Goal: Task Accomplishment & Management: Complete application form

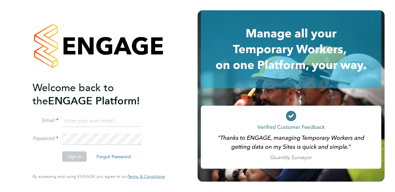
type input "[PERSON_NAME][EMAIL_ADDRESS][PERSON_NAME][DOMAIN_NAME]"
click at [70, 156] on button "Sign In" at bounding box center [74, 156] width 24 height 10
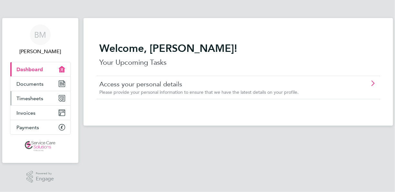
click at [37, 100] on span "Timesheets" at bounding box center [30, 98] width 27 height 6
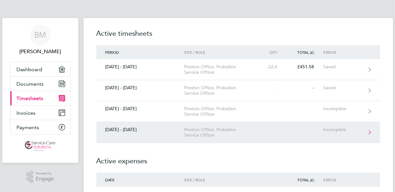
click at [316, 134] on link "[DATE] - [DATE] Preston Office, Probation Service Officer Incomplete" at bounding box center [238, 132] width 284 height 21
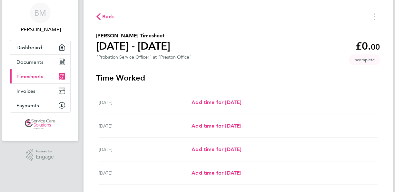
scroll to position [32, 0]
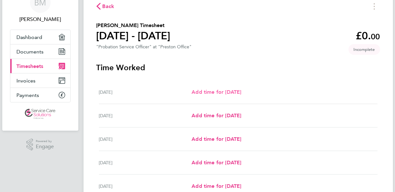
click at [239, 94] on span "Add time for [DATE]" at bounding box center [216, 92] width 50 height 6
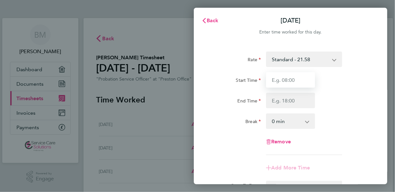
click at [284, 80] on input "Start Time" at bounding box center [290, 79] width 49 height 15
type input "09:00"
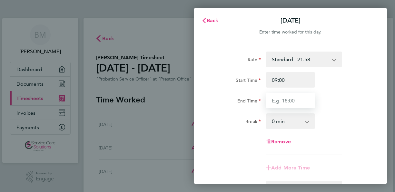
type input "17:00"
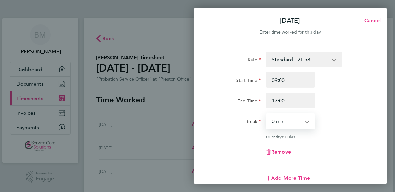
click at [283, 120] on select "0 min 15 min 30 min 45 min 60 min 75 min 90 min" at bounding box center [286, 121] width 40 height 14
select select "30"
click at [266, 114] on select "0 min 15 min 30 min 45 min 60 min 75 min 90 min" at bounding box center [286, 121] width 40 height 14
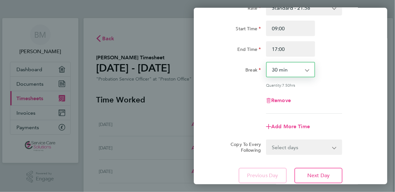
scroll to position [64, 0]
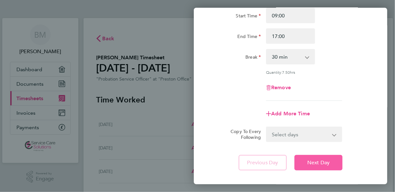
click at [311, 163] on span "Next Day" at bounding box center [318, 162] width 22 height 6
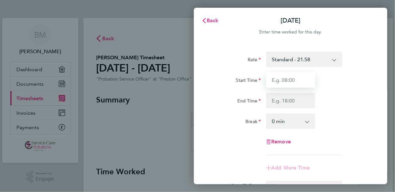
click at [282, 79] on input "Start Time" at bounding box center [290, 79] width 49 height 15
type input "09:00"
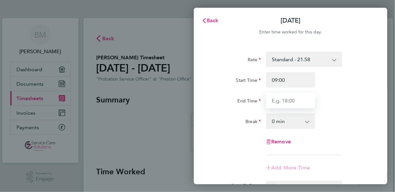
type input "17:00"
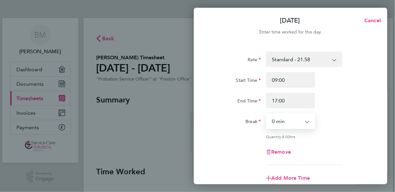
click at [286, 120] on select "0 min 15 min 30 min 45 min 60 min 75 min 90 min" at bounding box center [286, 121] width 40 height 14
select select "30"
click at [266, 114] on select "0 min 15 min 30 min 45 min 60 min 75 min 90 min" at bounding box center [286, 121] width 40 height 14
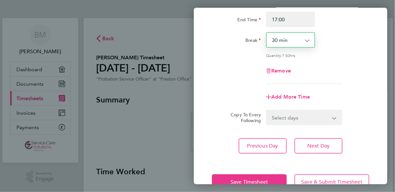
scroll to position [97, 0]
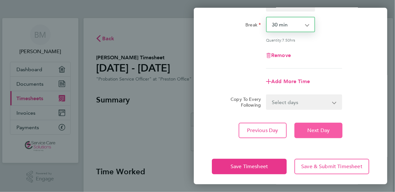
click at [316, 131] on span "Next Day" at bounding box center [318, 130] width 22 height 6
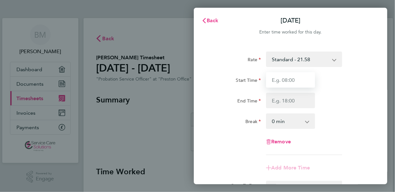
click at [299, 80] on input "Start Time" at bounding box center [290, 79] width 49 height 15
type input "09:00"
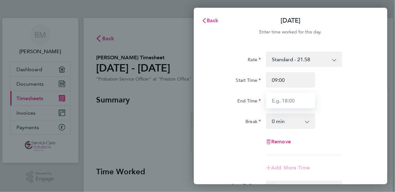
type input "17:00"
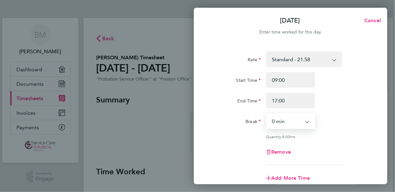
click at [294, 120] on select "0 min 15 min 30 min 45 min 60 min 75 min 90 min" at bounding box center [286, 121] width 40 height 14
select select "30"
click at [266, 114] on select "0 min 15 min 30 min 45 min 60 min 75 min 90 min" at bounding box center [286, 121] width 40 height 14
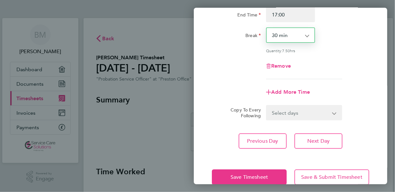
scroll to position [97, 0]
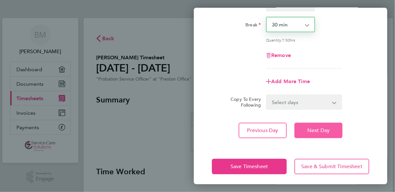
click at [312, 130] on span "Next Day" at bounding box center [318, 130] width 22 height 6
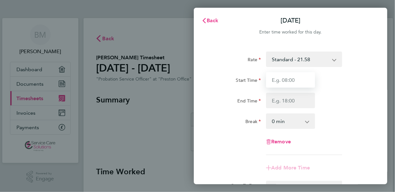
click at [287, 81] on input "Start Time" at bounding box center [290, 79] width 49 height 15
type input "09:00"
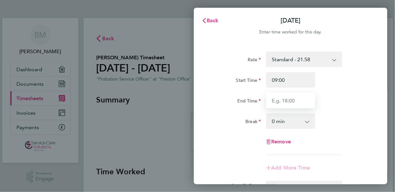
type input "17:00"
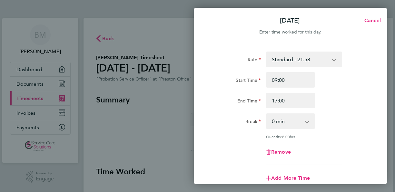
click at [293, 116] on select "0 min 15 min 30 min 45 min 60 min 75 min 90 min" at bounding box center [286, 121] width 40 height 14
select select "30"
click at [266, 114] on select "0 min 15 min 30 min 45 min 60 min 75 min 90 min" at bounding box center [286, 121] width 40 height 14
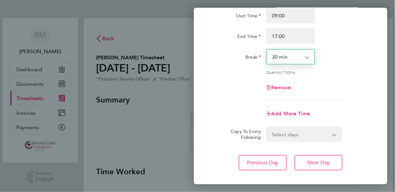
scroll to position [99, 0]
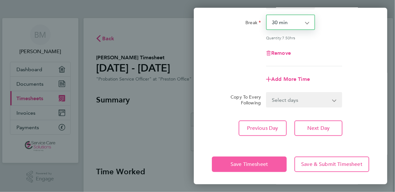
click at [261, 159] on button "Save Timesheet" at bounding box center [249, 164] width 75 height 15
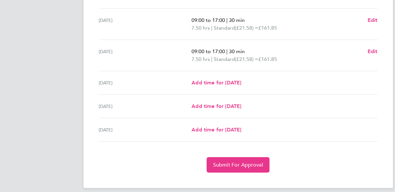
scroll to position [244, 0]
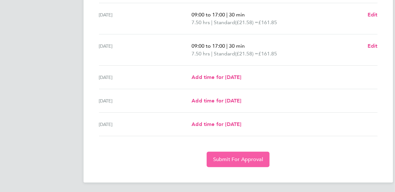
click at [260, 156] on span "Submit For Approval" at bounding box center [238, 159] width 50 height 6
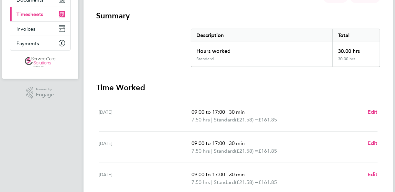
scroll to position [0, 0]
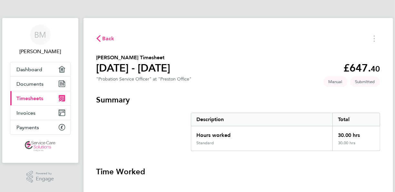
click at [22, 96] on span "Timesheets" at bounding box center [30, 98] width 27 height 6
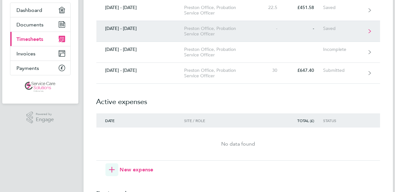
scroll to position [64, 0]
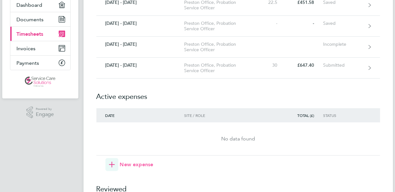
click at [126, 164] on span "New expense" at bounding box center [137, 165] width 34 height 8
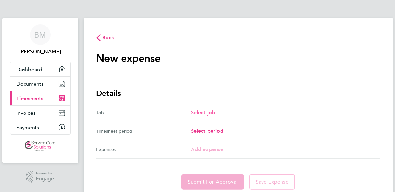
click at [210, 113] on span "Select job" at bounding box center [203, 113] width 24 height 6
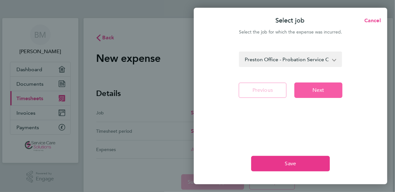
click at [301, 91] on button "Next" at bounding box center [318, 89] width 48 height 15
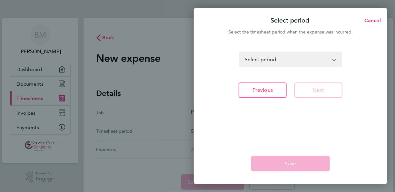
click at [331, 59] on select "[DATE] - [DATE] [DATE] - [DATE] [DATE] - [DATE] [DATE] - [DATE] [DATE] - [DATE]…" at bounding box center [286, 59] width 94 height 14
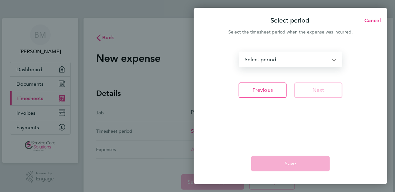
select select "150: Object"
click at [239, 52] on select "[DATE] - [DATE] [DATE] - [DATE] [DATE] - [DATE] [DATE] - [DATE] [DATE] - [DATE]…" at bounding box center [286, 59] width 94 height 14
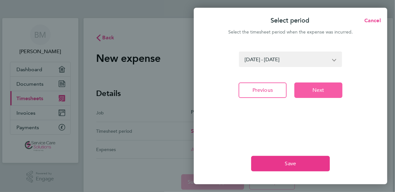
click at [319, 88] on span "Next" at bounding box center [318, 90] width 12 height 6
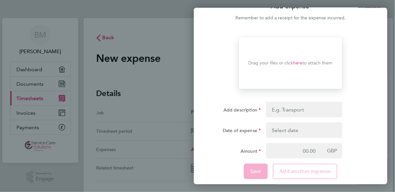
scroll to position [22, 0]
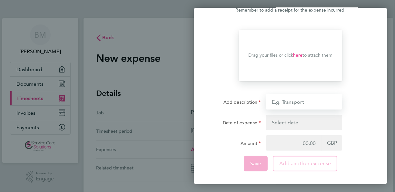
click at [307, 101] on input "Add description" at bounding box center [304, 101] width 76 height 15
type input "mileage"
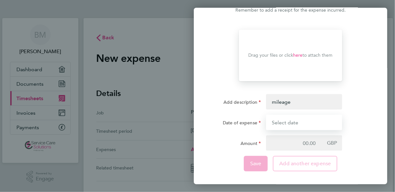
type input "[DATE]"
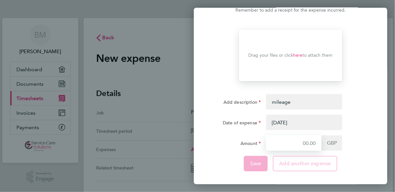
type input "4.50"
click at [286, 141] on input "4.50" at bounding box center [293, 142] width 55 height 15
click at [298, 122] on button "button" at bounding box center [304, 122] width 76 height 15
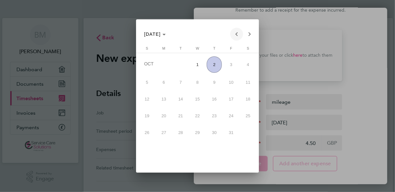
click at [236, 34] on span "Previous month" at bounding box center [236, 34] width 13 height 13
click at [182, 148] on span "30" at bounding box center [180, 147] width 15 height 15
type input "[DATE]"
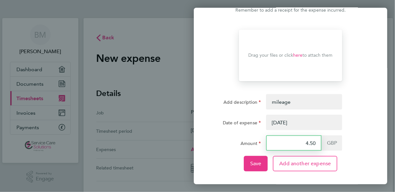
click at [316, 142] on input "4.50" at bounding box center [293, 142] width 55 height 15
type input "4"
type input "18.00"
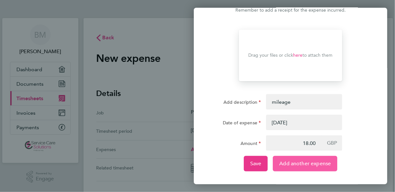
click at [301, 166] on span "Add another expense" at bounding box center [305, 163] width 52 height 6
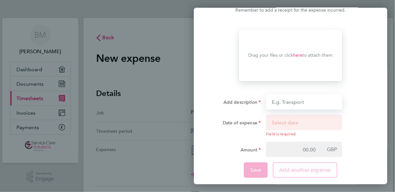
click at [298, 101] on input "Add description" at bounding box center [304, 101] width 76 height 15
type input "mileage"
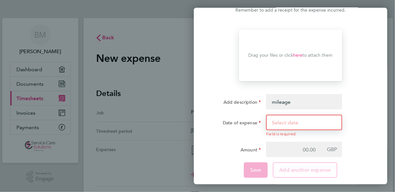
type input "[DATE]"
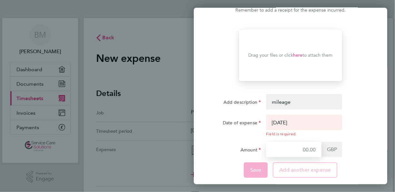
type input "4.50"
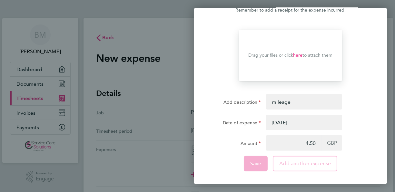
click at [297, 122] on button "button" at bounding box center [304, 122] width 76 height 15
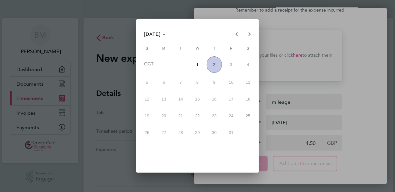
click at [296, 121] on div at bounding box center [197, 96] width 395 height 192
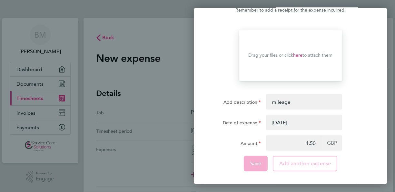
click at [296, 121] on button "button" at bounding box center [304, 122] width 76 height 15
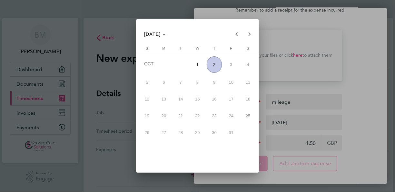
click at [215, 68] on span "2" at bounding box center [214, 64] width 15 height 16
type input "[DATE]"
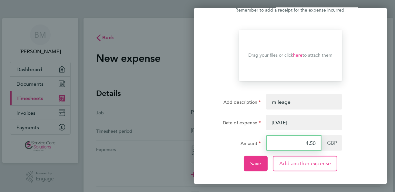
click at [315, 142] on input "4.50" at bounding box center [293, 142] width 55 height 15
type input "4"
type input "18.45"
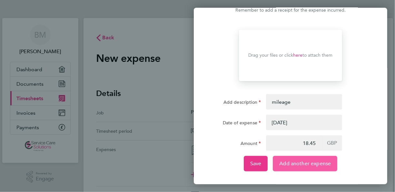
click at [306, 163] on span "Add another expense" at bounding box center [305, 163] width 52 height 6
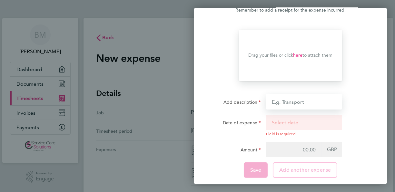
click at [301, 101] on input "Add description" at bounding box center [304, 101] width 76 height 15
type input "parking"
click at [296, 120] on button "button" at bounding box center [304, 126] width 76 height 22
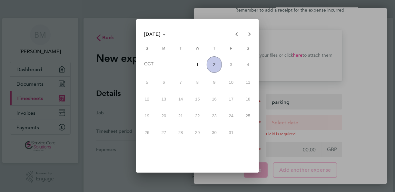
click at [214, 68] on span "2" at bounding box center [214, 64] width 15 height 16
type input "[DATE]"
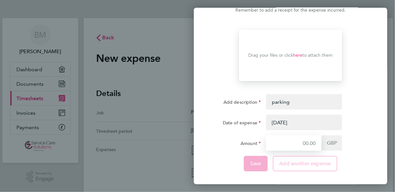
click at [318, 143] on input "Amount" at bounding box center [293, 142] width 55 height 15
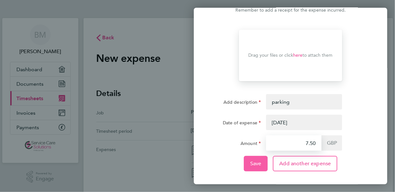
type input "7.50"
click at [264, 165] on button "Save" at bounding box center [256, 163] width 24 height 15
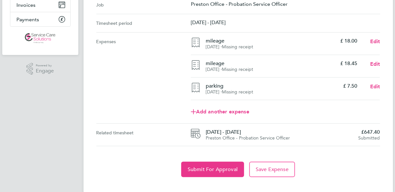
scroll to position [118, 0]
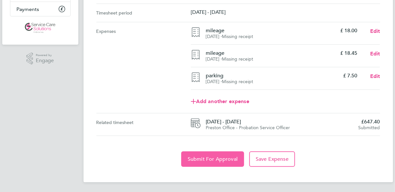
drag, startPoint x: 233, startPoint y: 158, endPoint x: 236, endPoint y: 157, distance: 3.8
click at [235, 157] on span "Submit For Approval" at bounding box center [213, 159] width 50 height 6
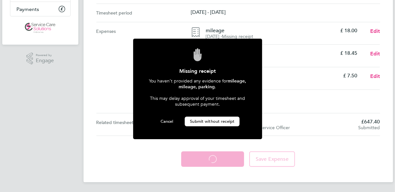
click at [231, 119] on span "Submit without receipt" at bounding box center [212, 121] width 44 height 5
